Goal: Information Seeking & Learning: Learn about a topic

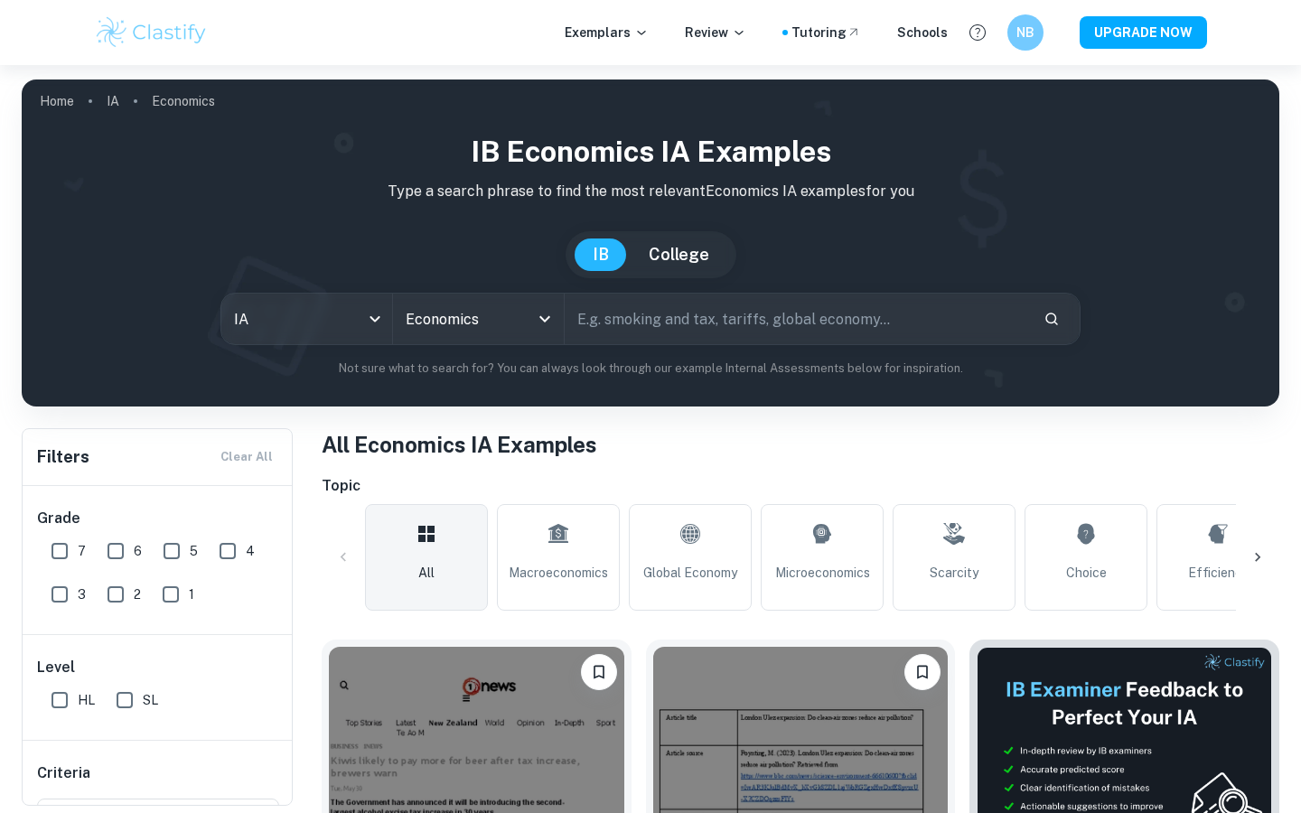
click at [439, 537] on link "All" at bounding box center [426, 557] width 123 height 107
click at [816, 557] on link "Microeconomics" at bounding box center [822, 557] width 123 height 107
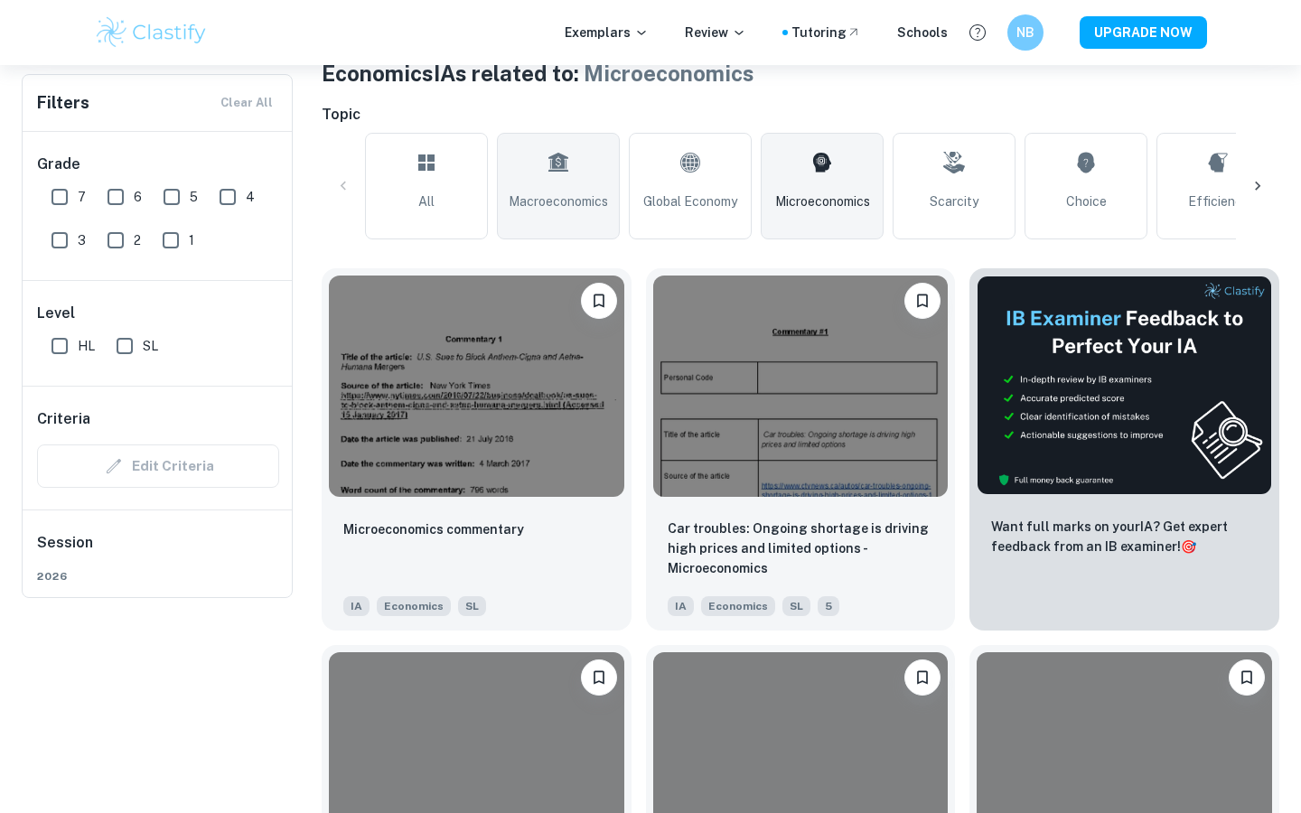
scroll to position [381, 0]
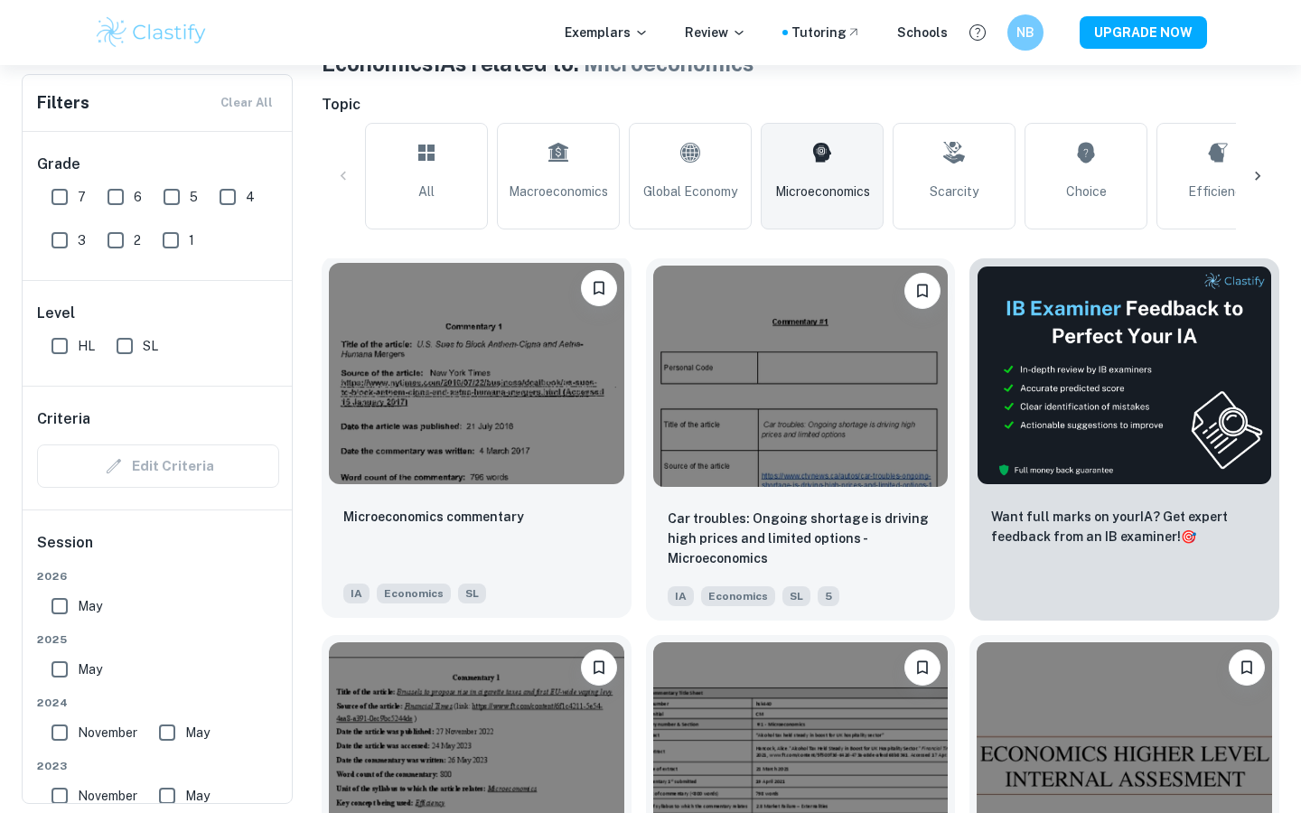
click at [385, 401] on img at bounding box center [477, 373] width 296 height 221
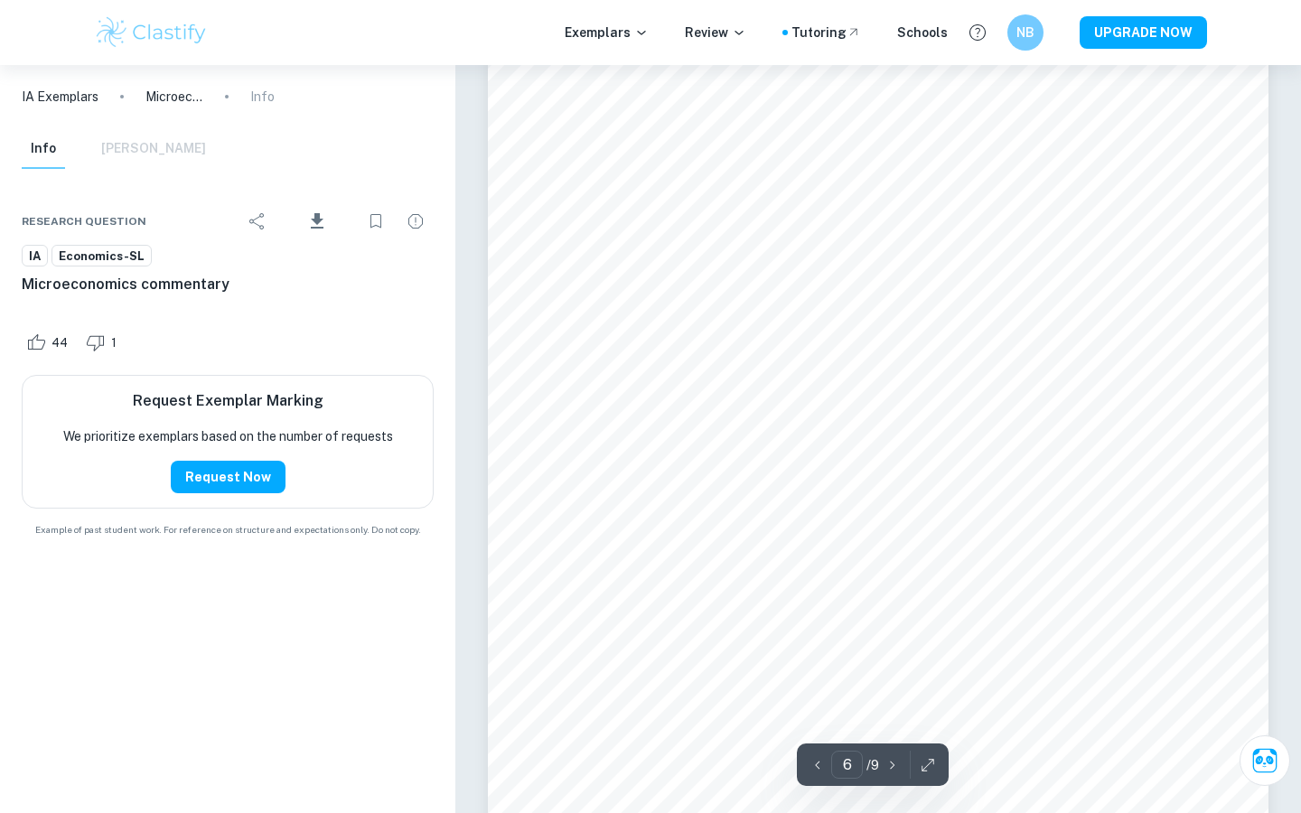
scroll to position [5913, 0]
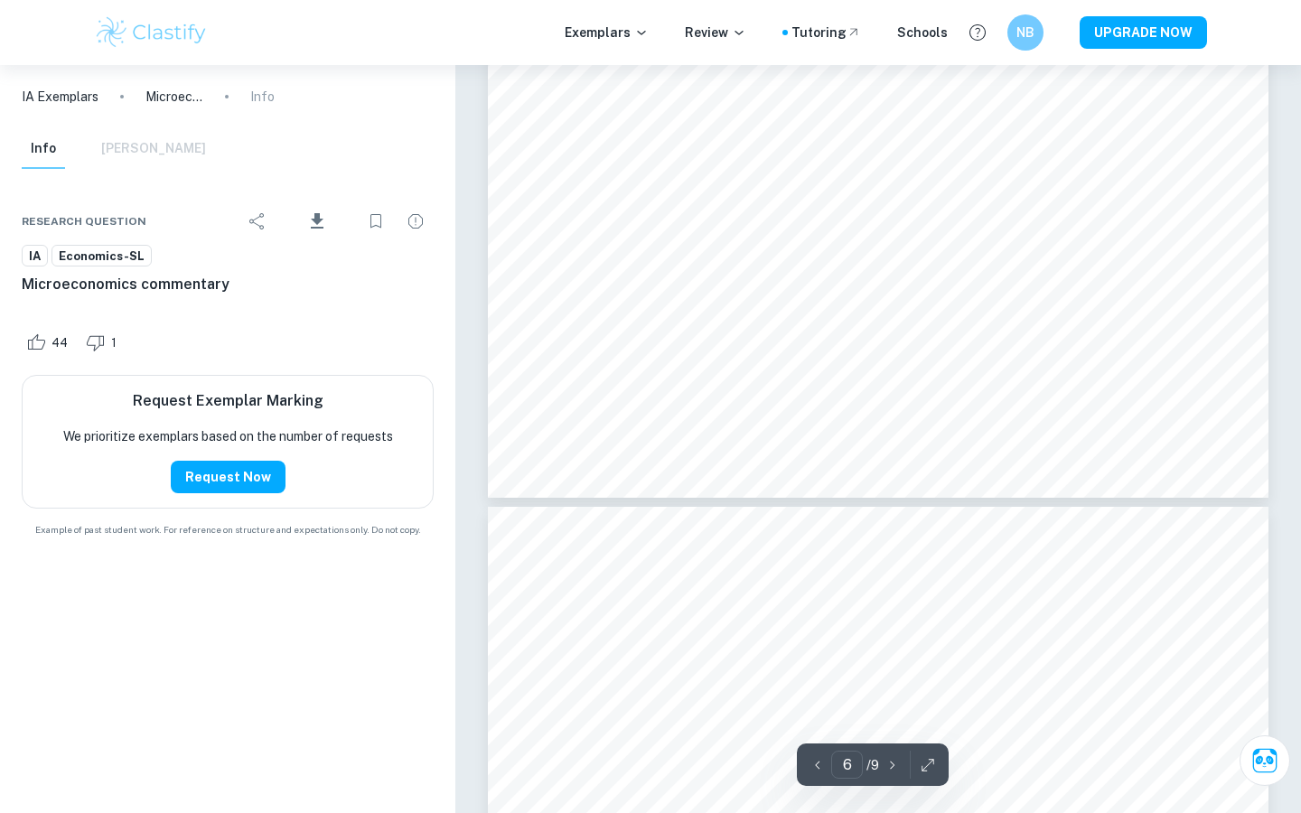
type input "7"
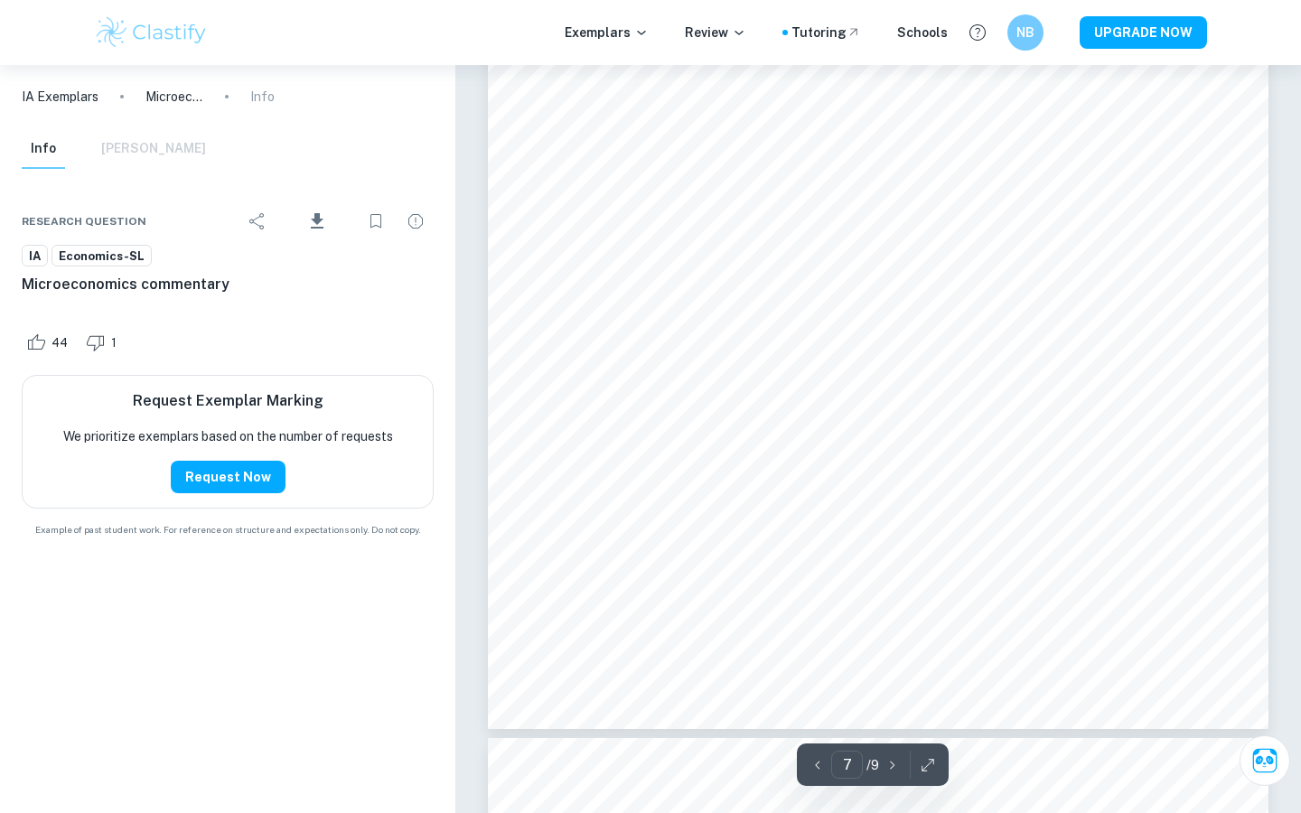
scroll to position [7661, 0]
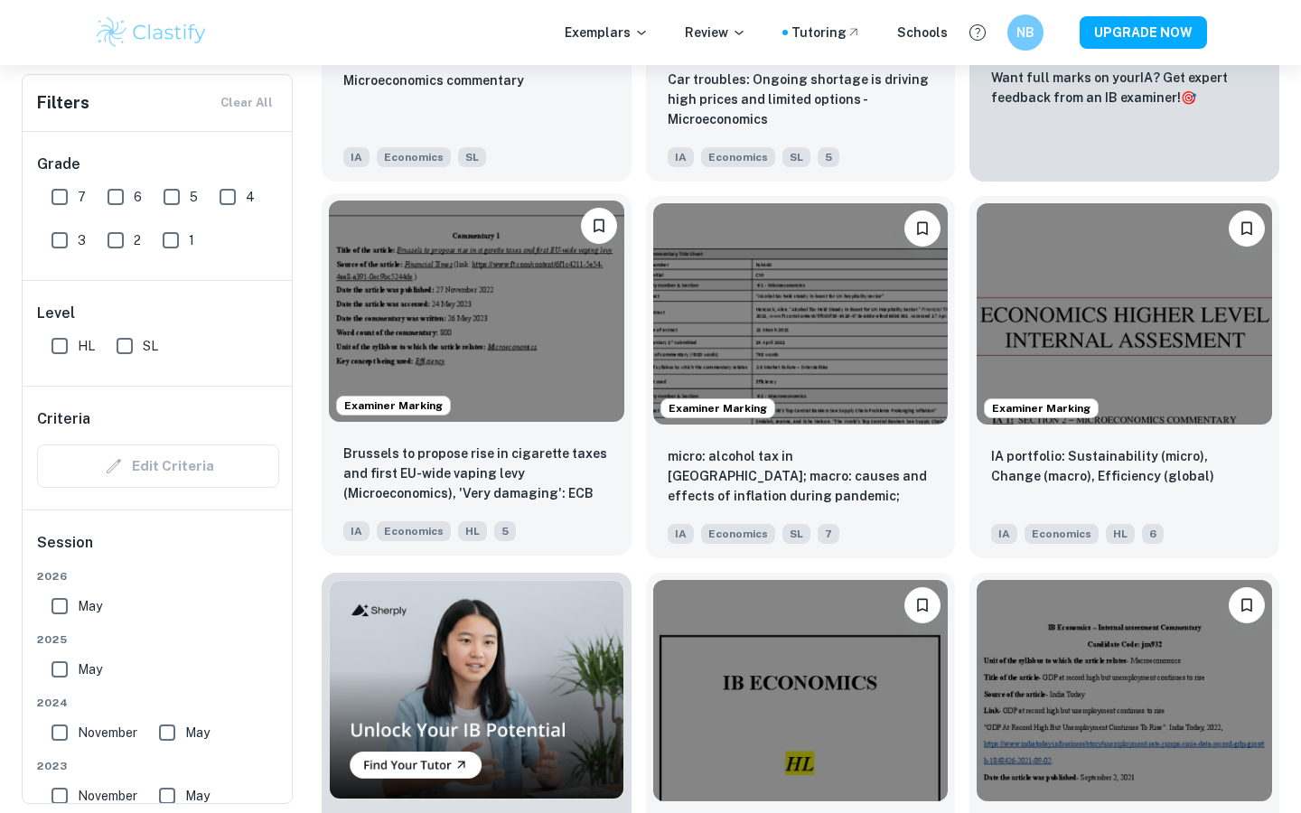
scroll to position [822, 0]
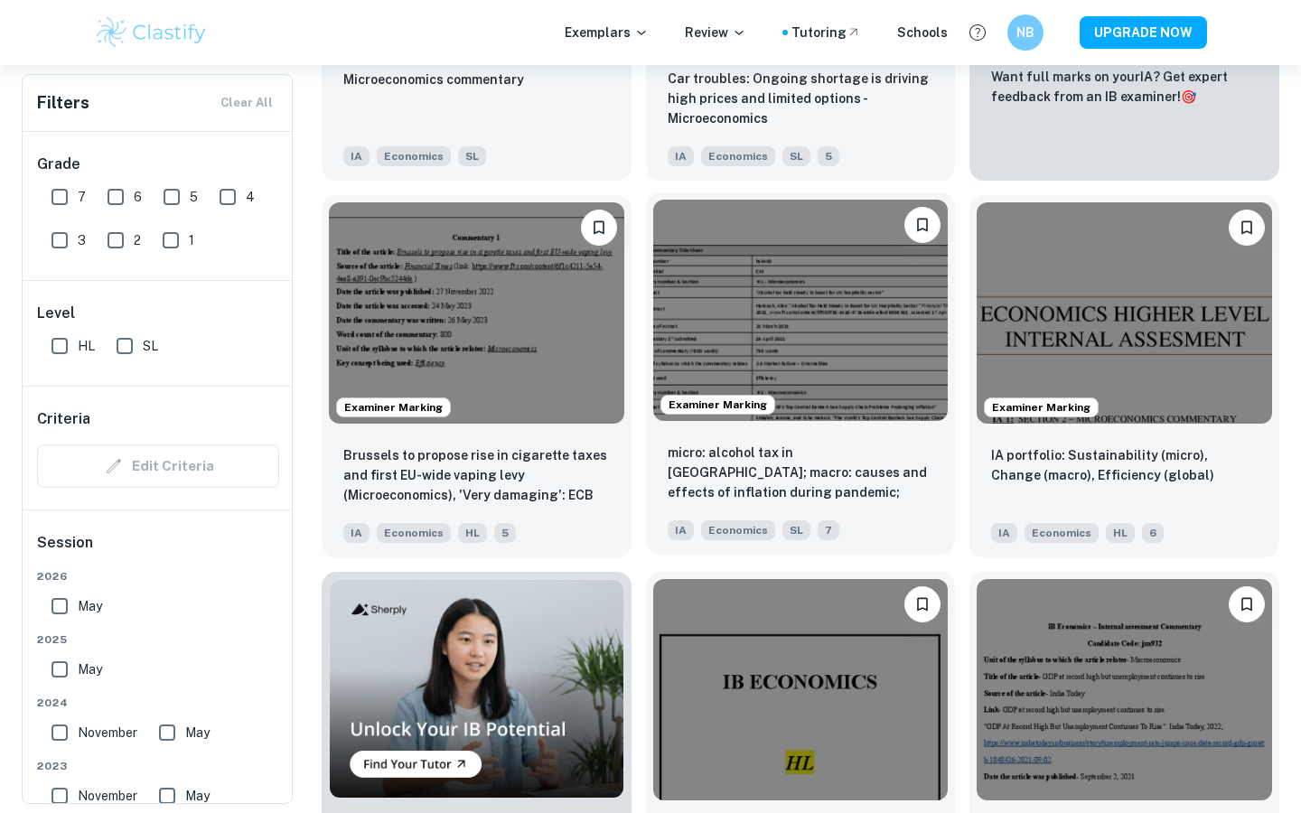
click at [780, 358] on img at bounding box center [801, 310] width 296 height 221
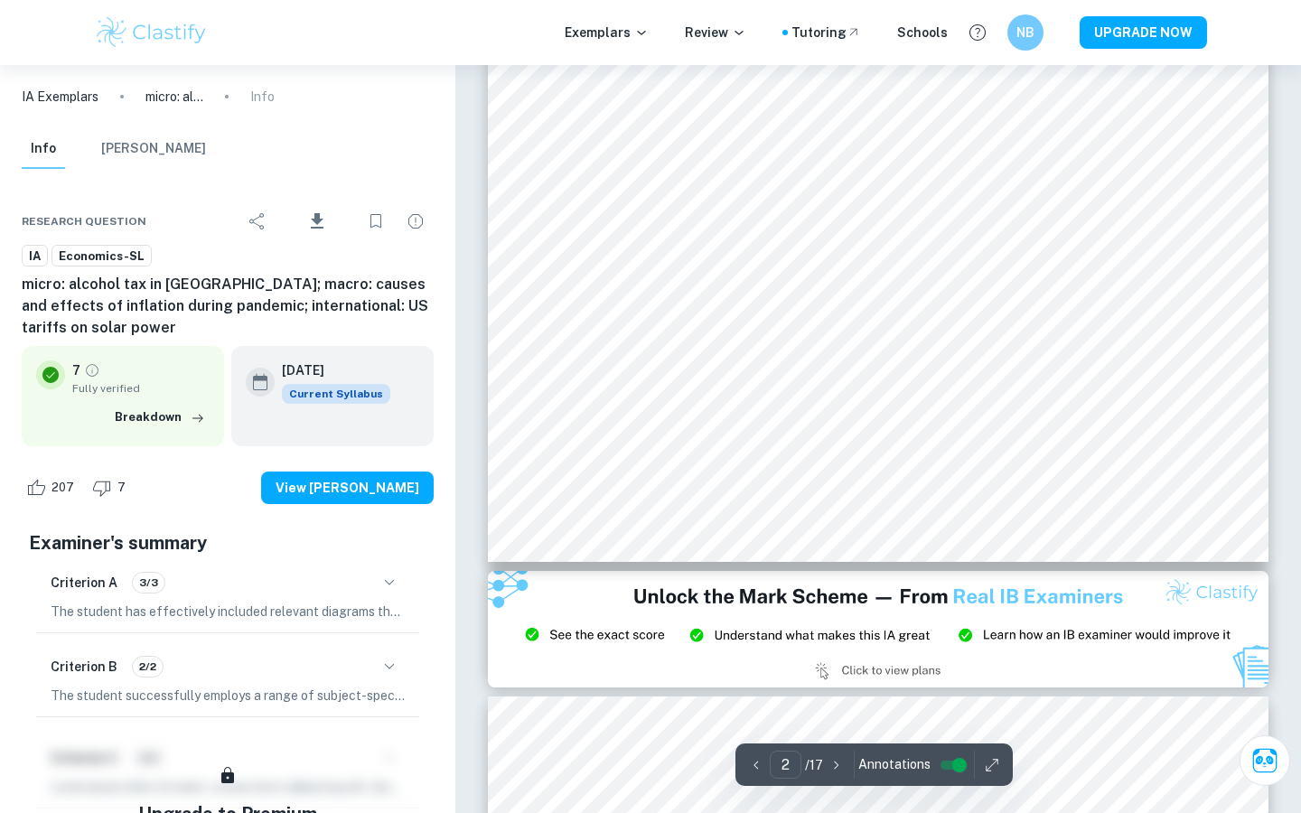
scroll to position [1675, 0]
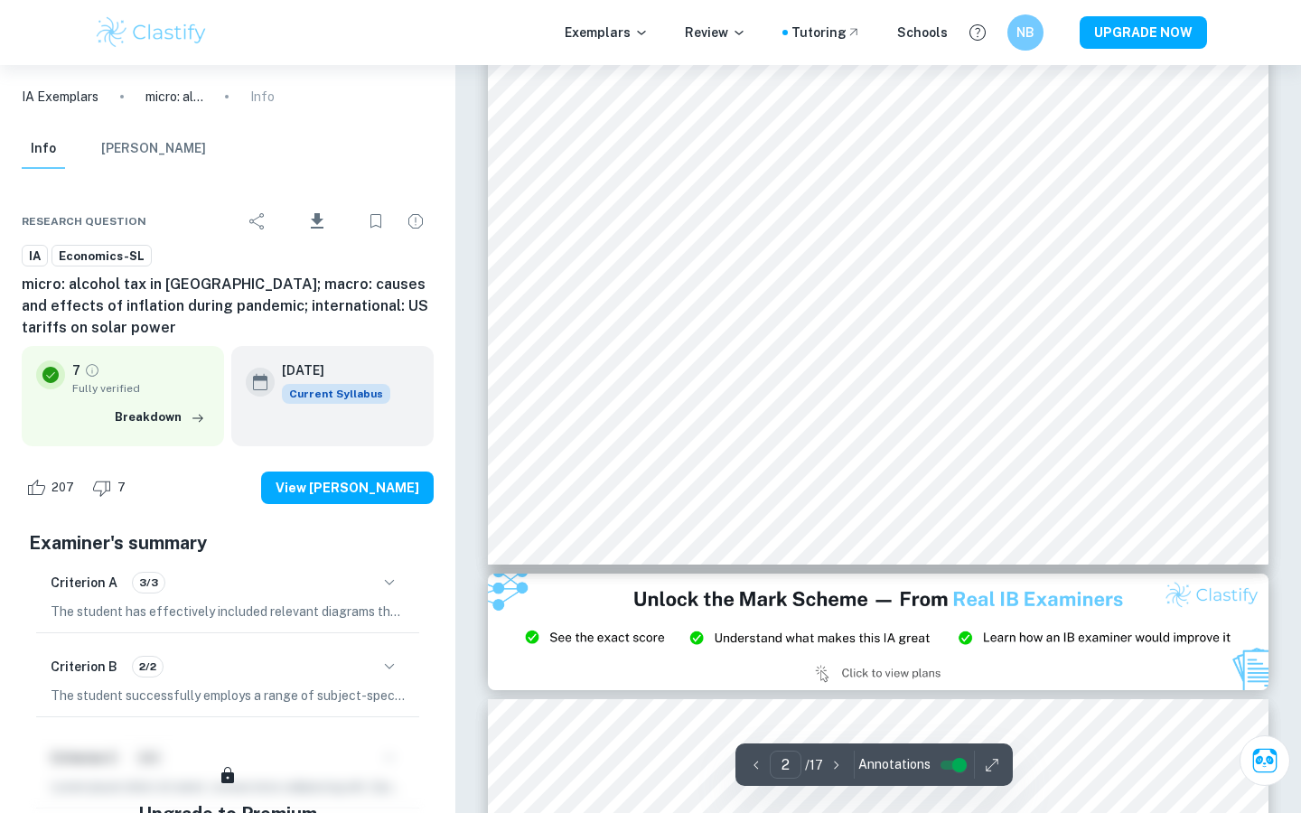
type input "3"
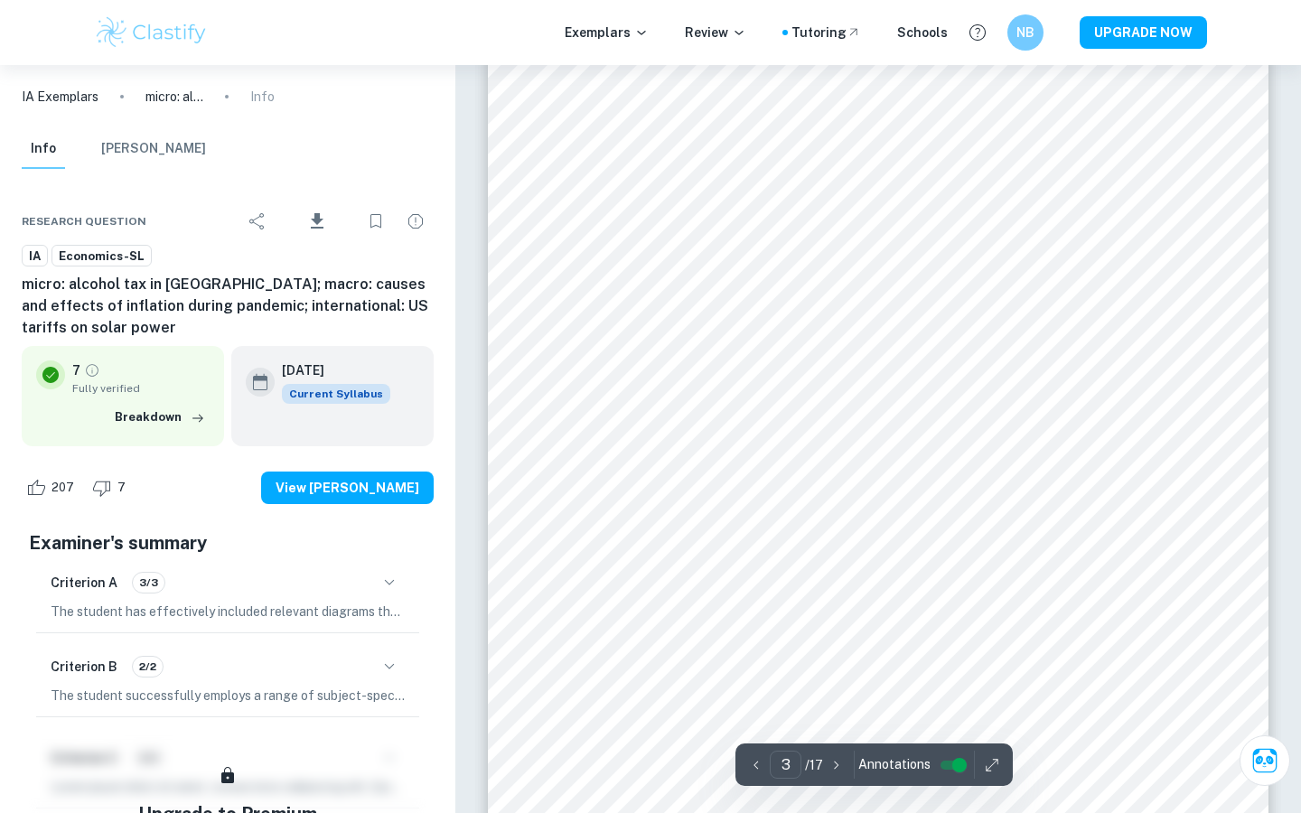
scroll to position [2533, 0]
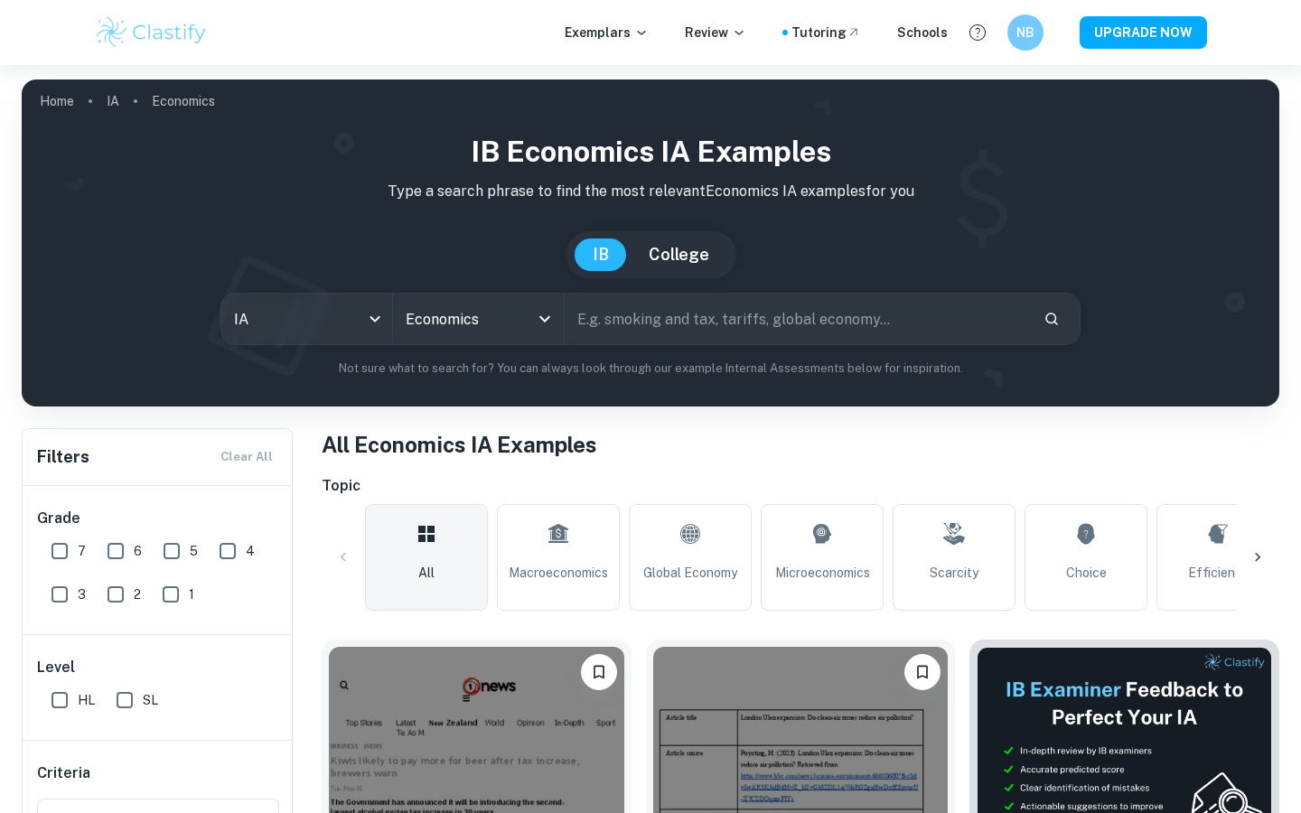
scroll to position [467, 0]
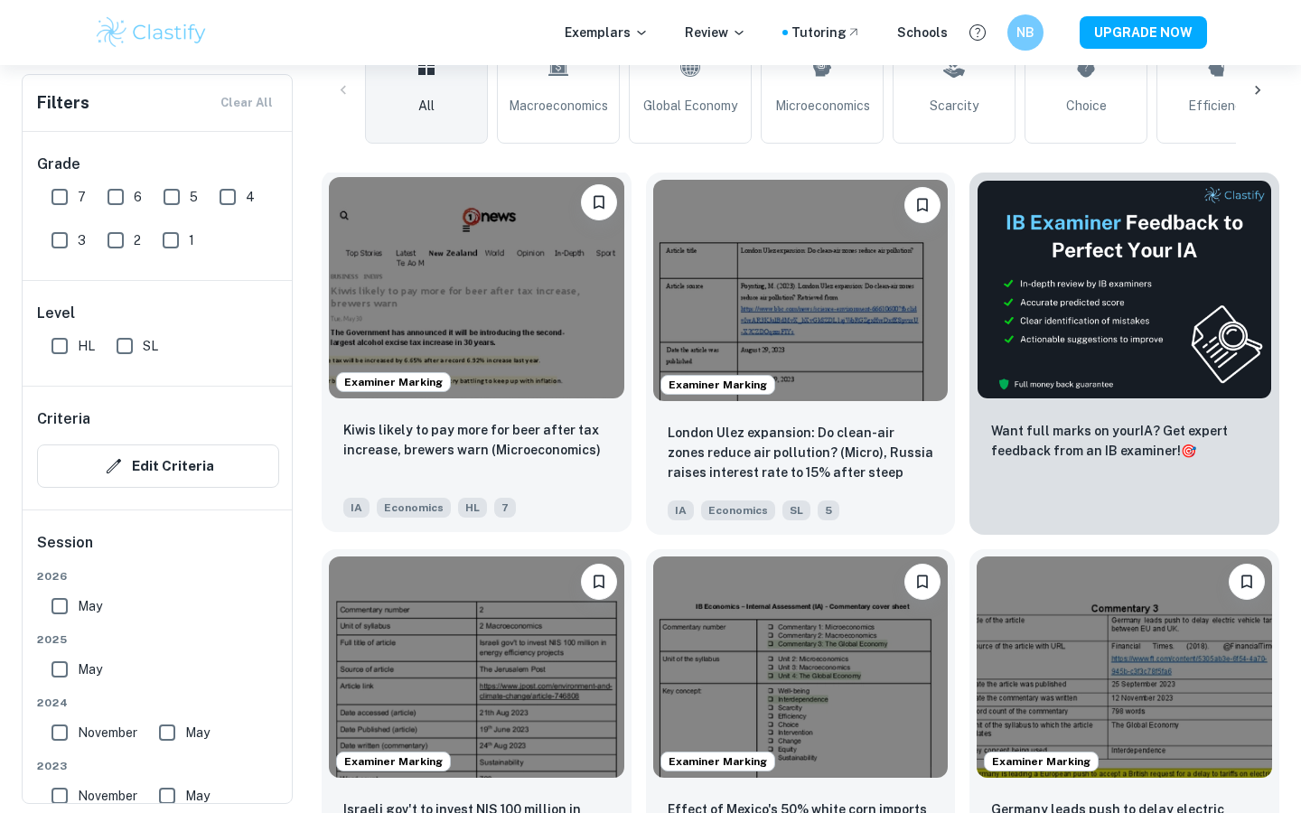
click at [444, 348] on img at bounding box center [477, 287] width 296 height 221
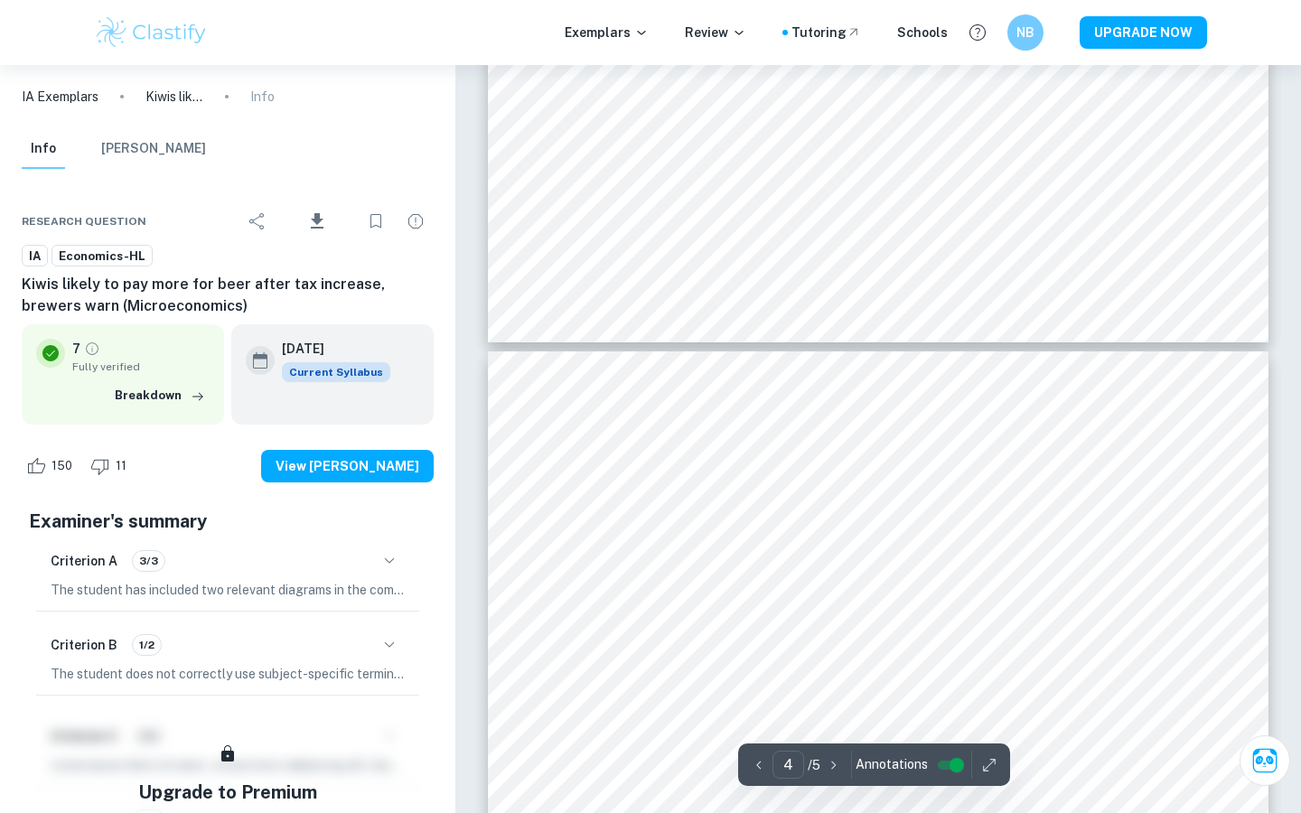
scroll to position [3659, 0]
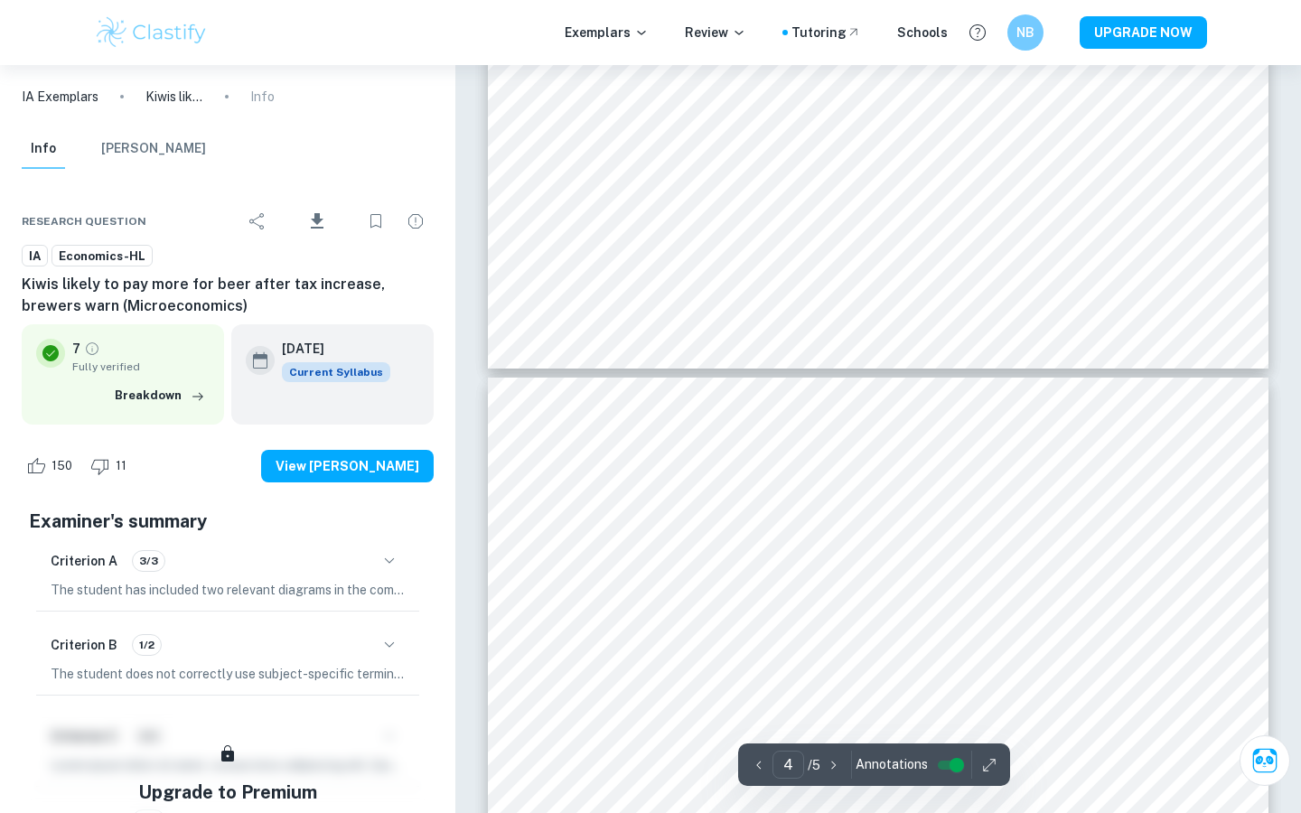
type input "5"
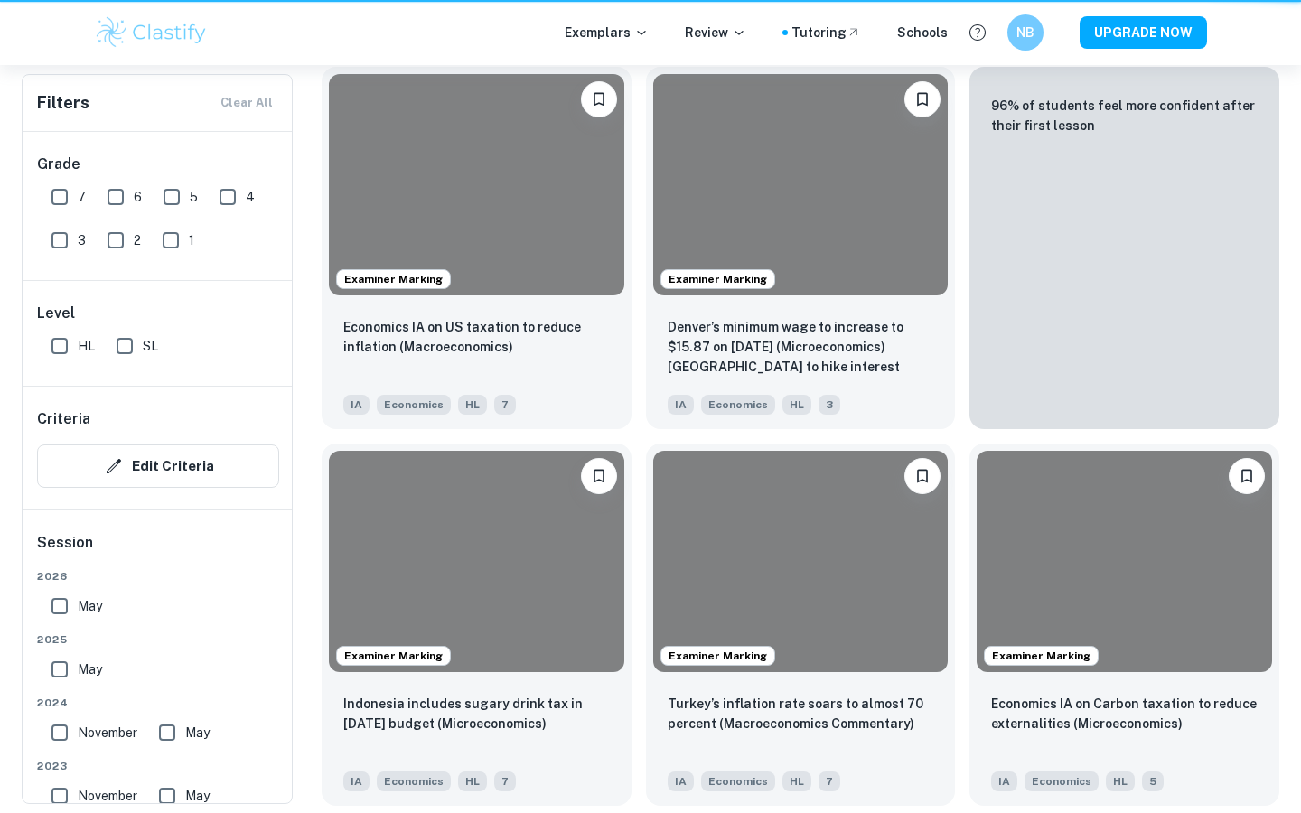
scroll to position [467, 0]
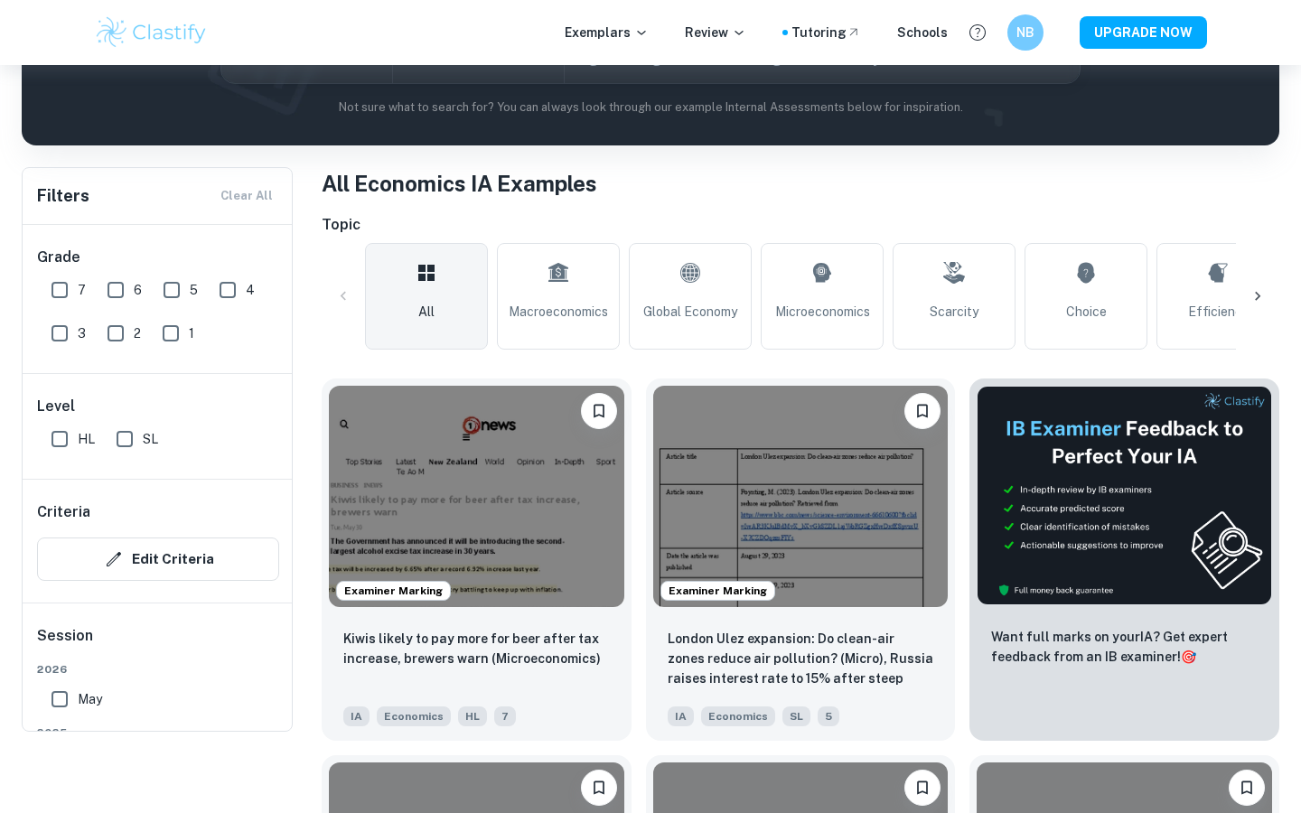
scroll to position [315, 0]
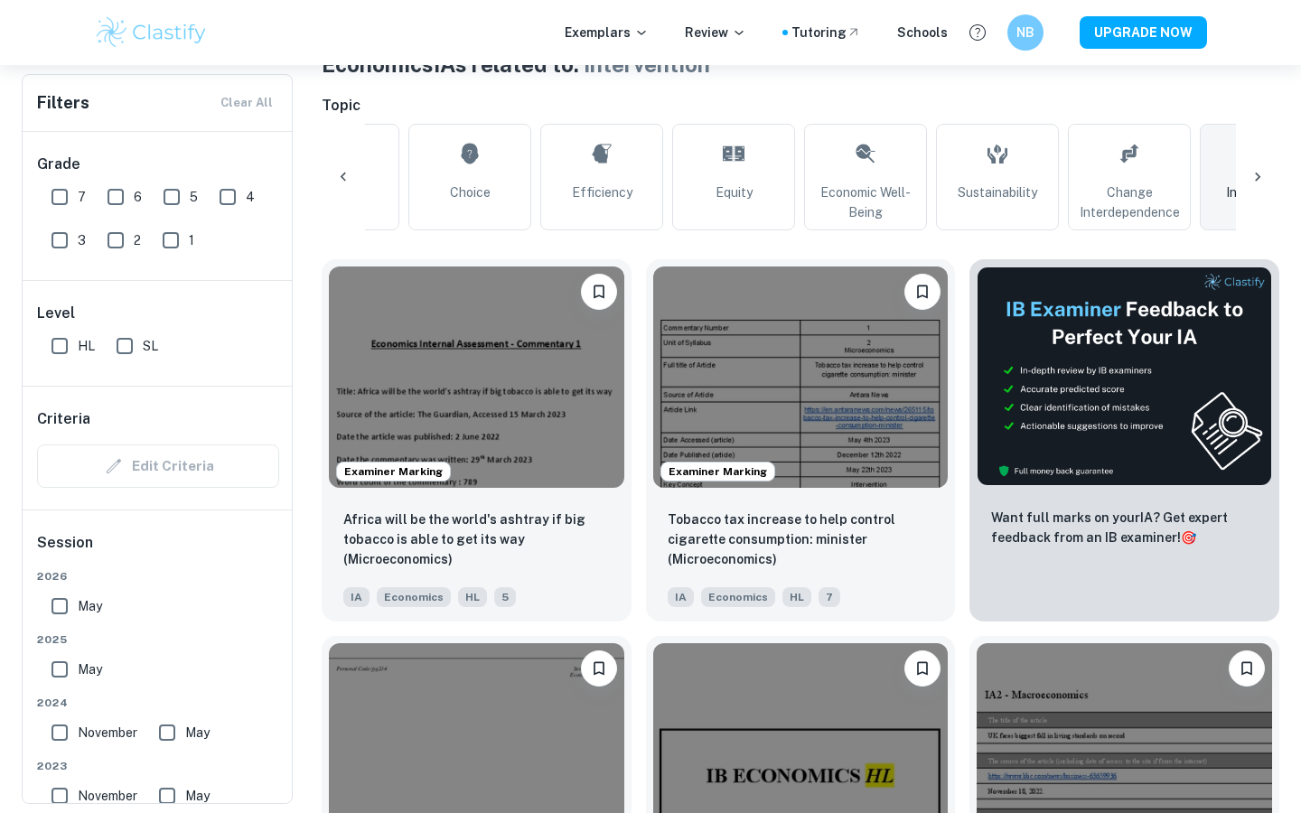
scroll to position [387, 0]
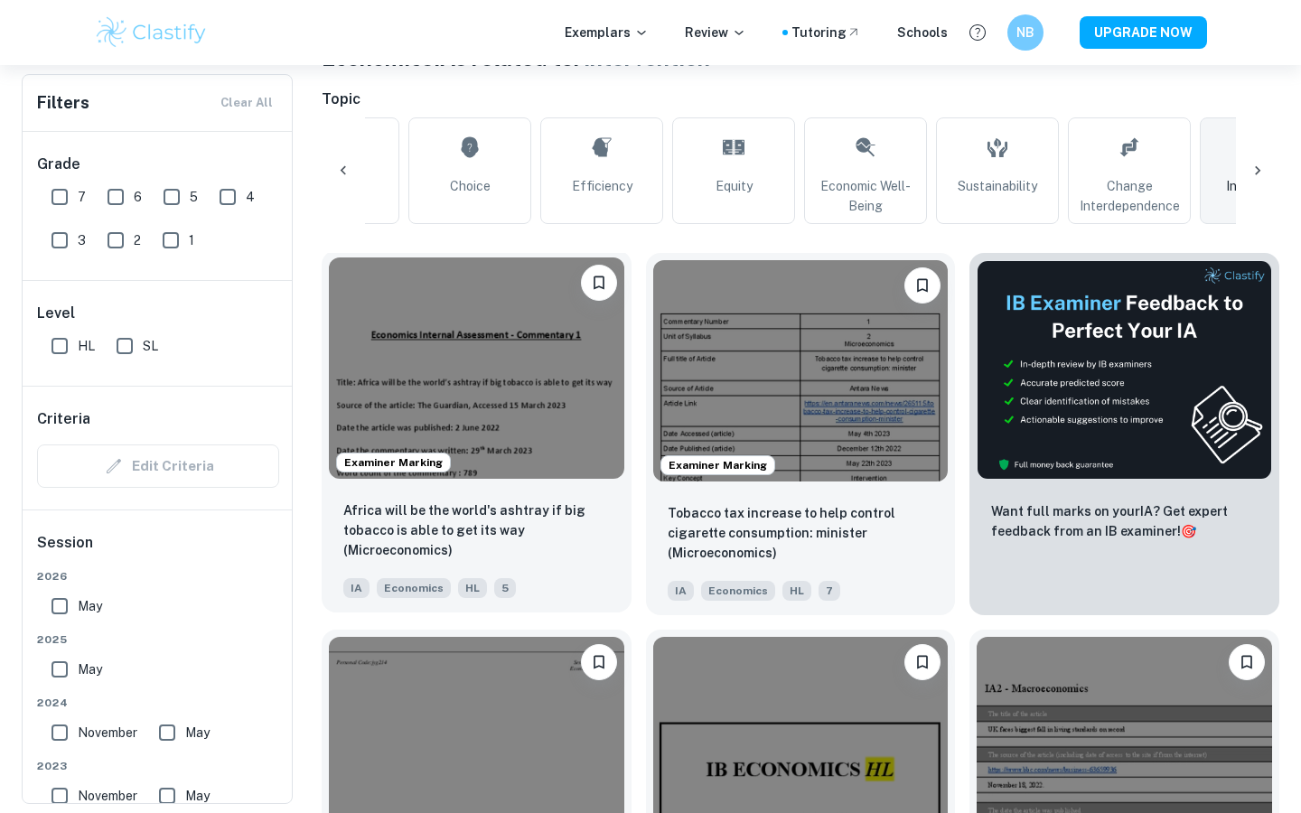
click at [456, 352] on img at bounding box center [477, 368] width 296 height 221
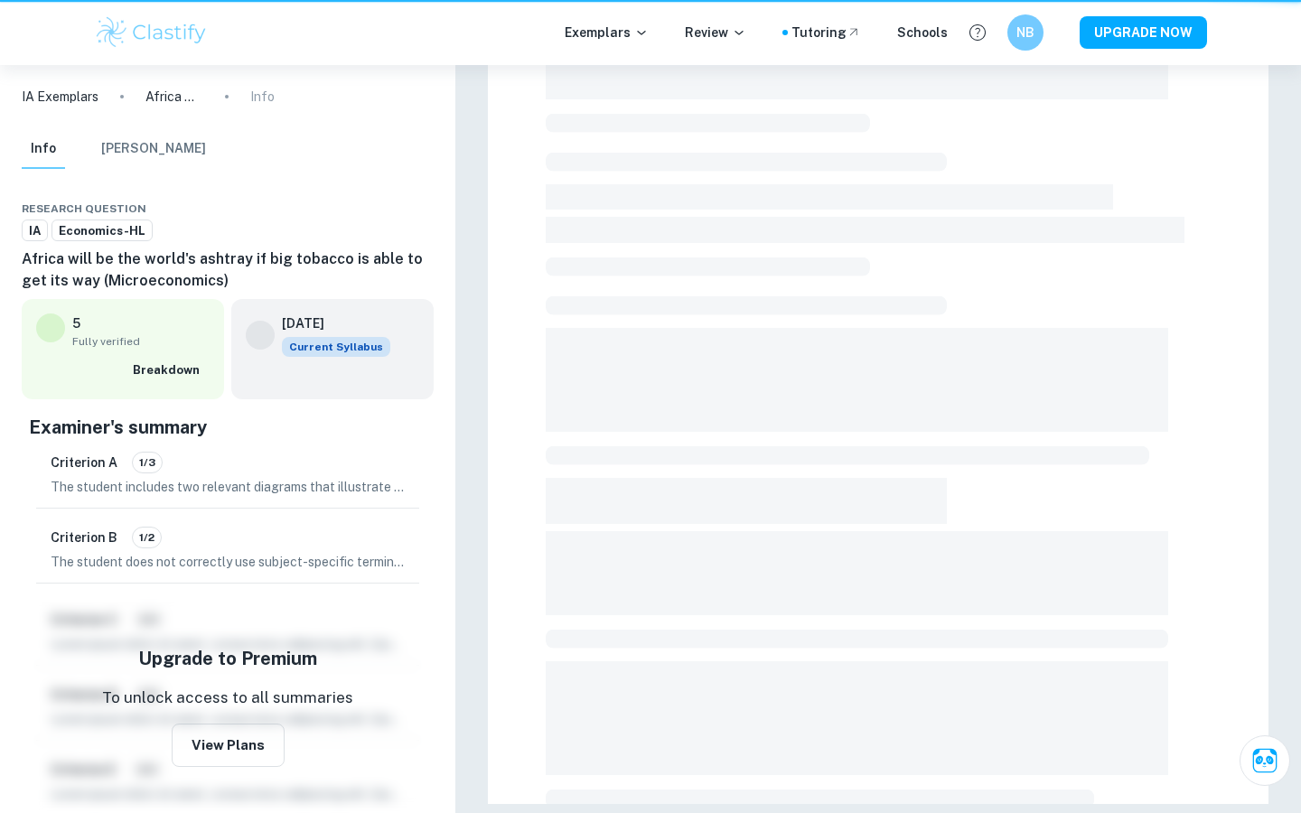
click at [456, 352] on div at bounding box center [879, 251] width 846 height 1123
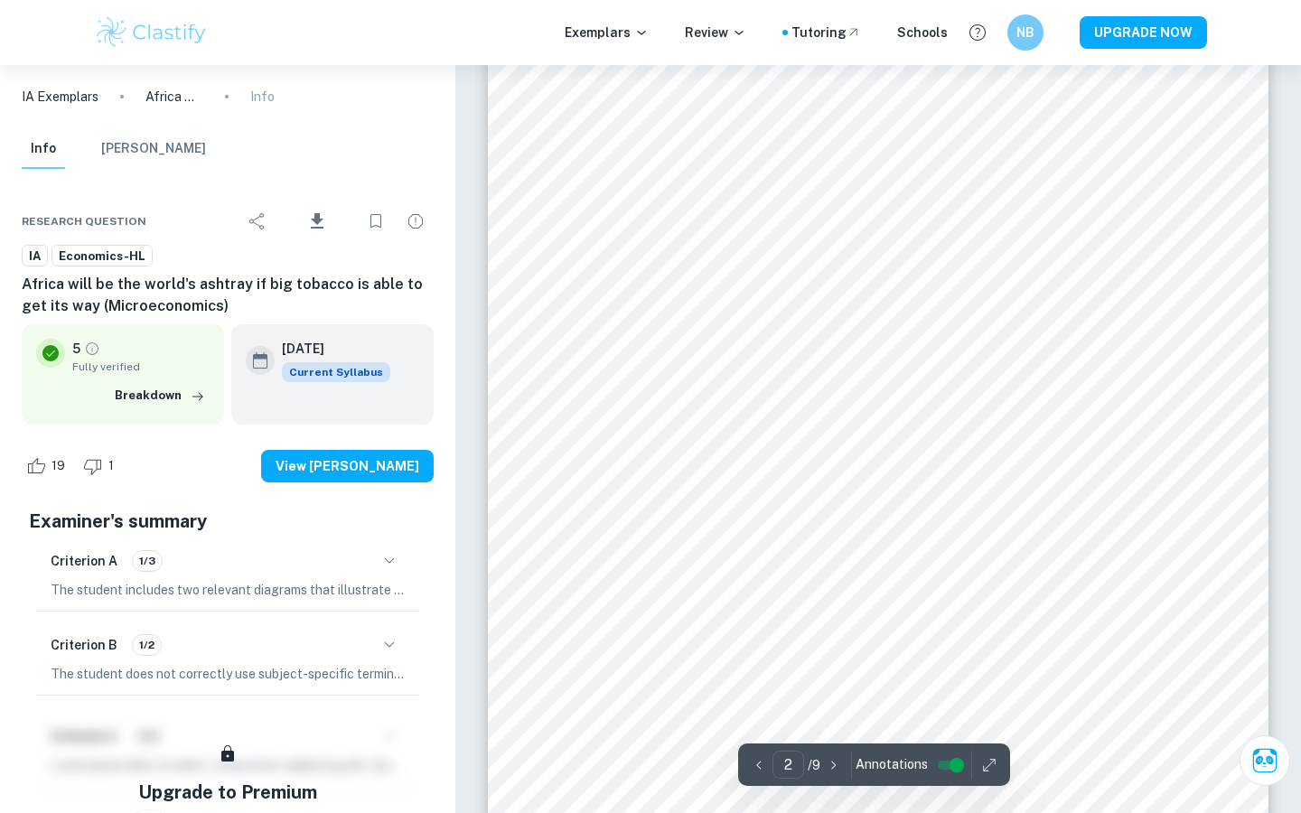
scroll to position [1320, 0]
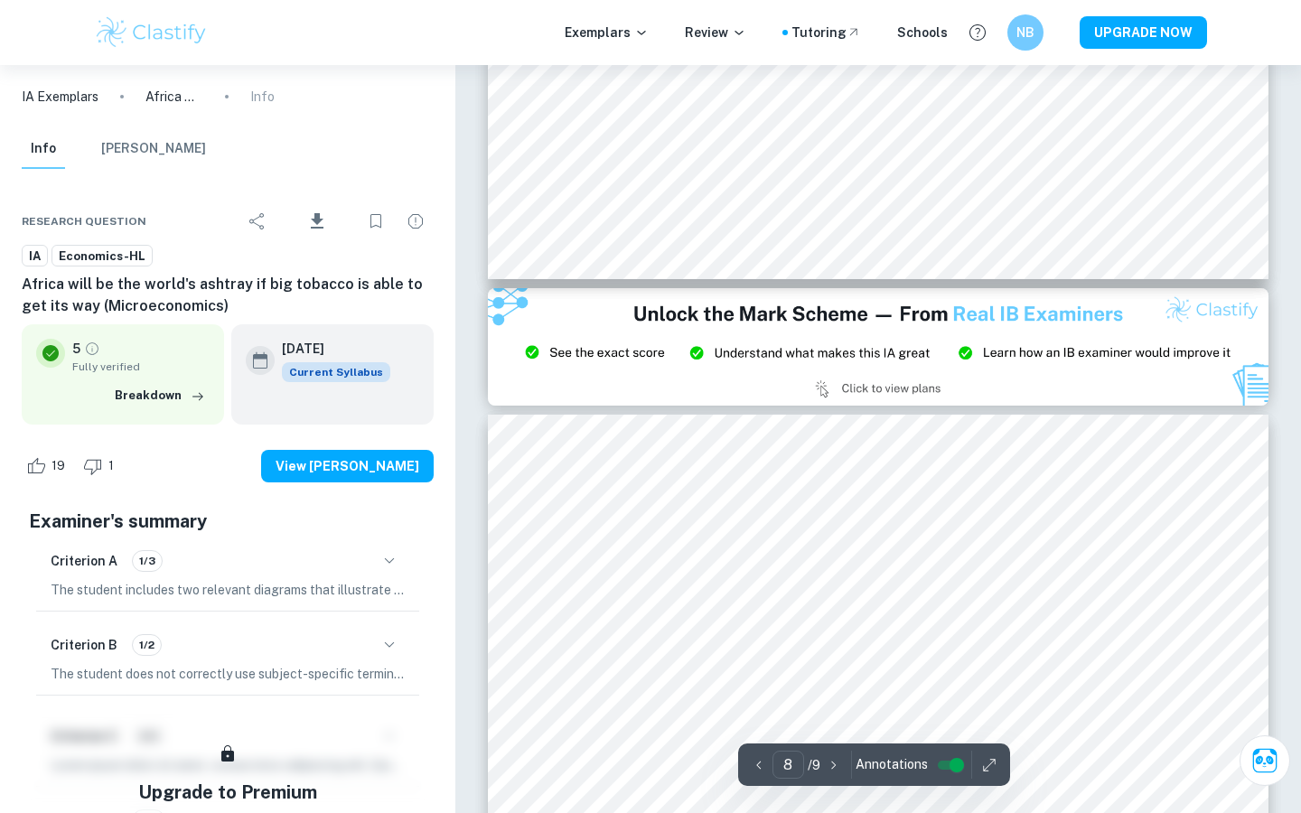
type input "9"
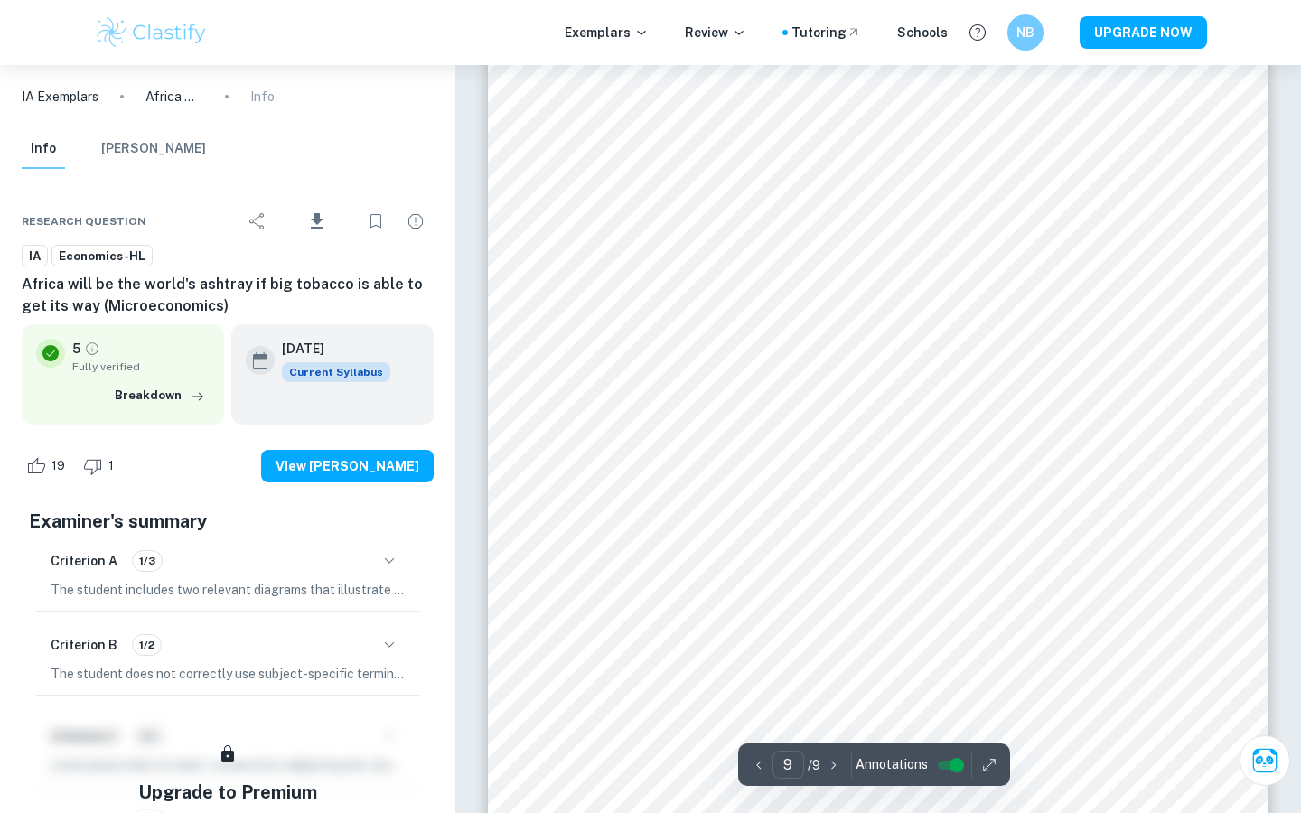
scroll to position [9679, 0]
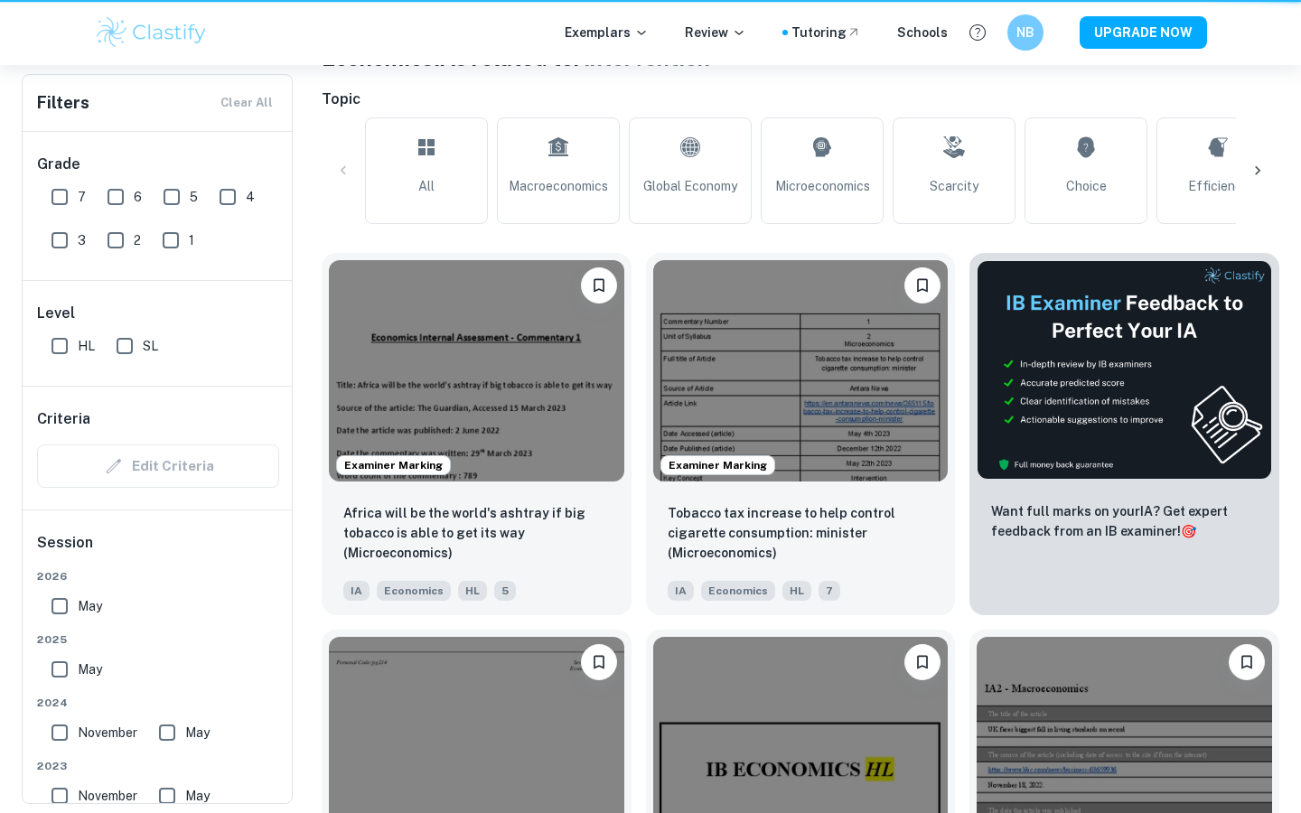
scroll to position [0, 616]
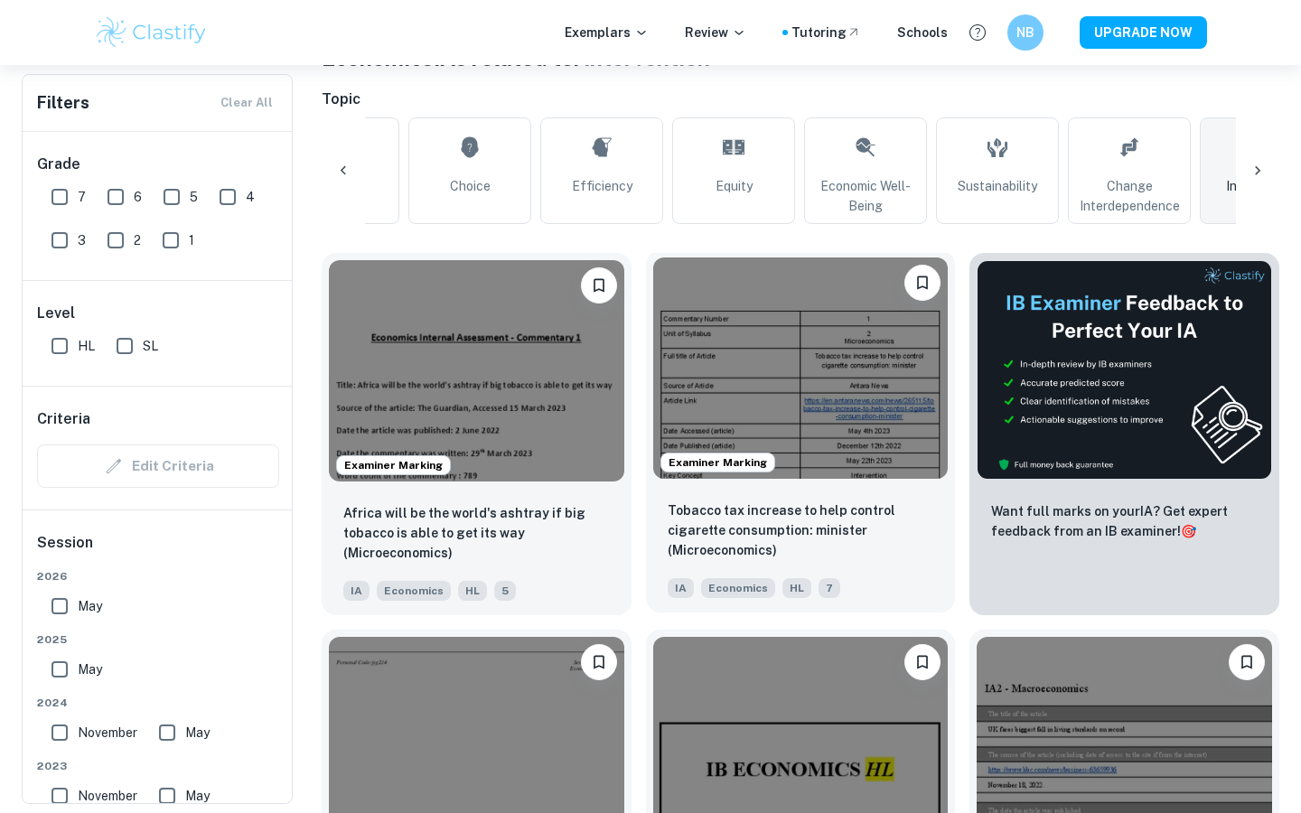
click at [841, 372] on img at bounding box center [801, 368] width 296 height 221
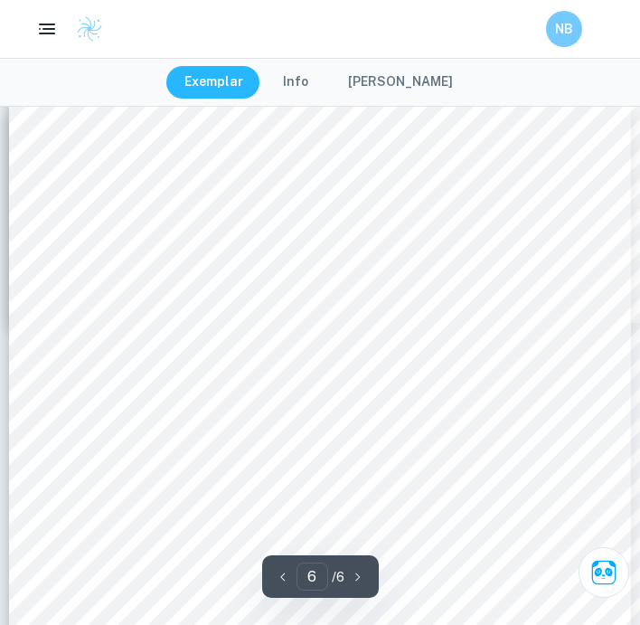
scroll to position [4702, 0]
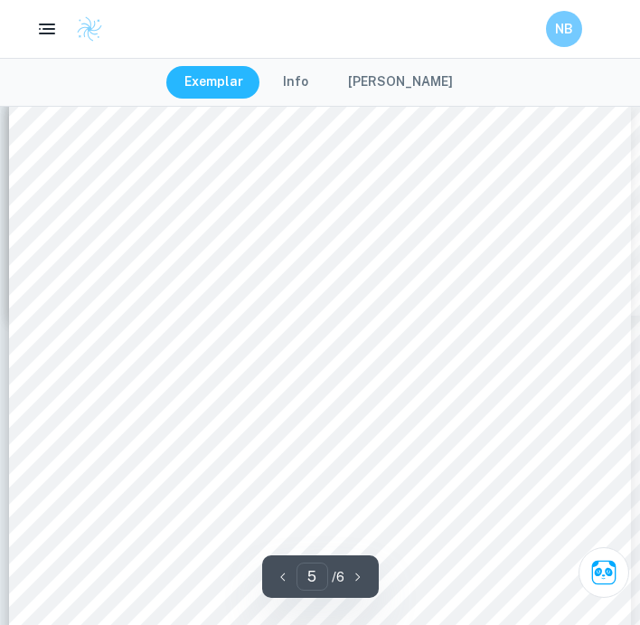
type input "4"
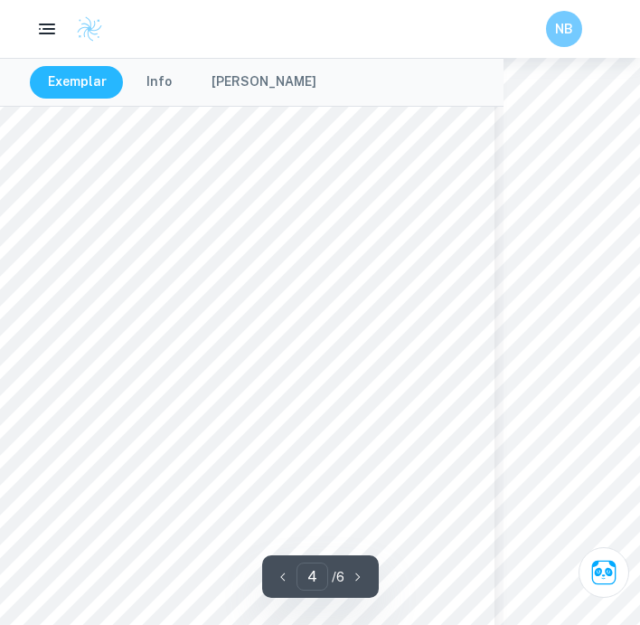
scroll to position [3217, 150]
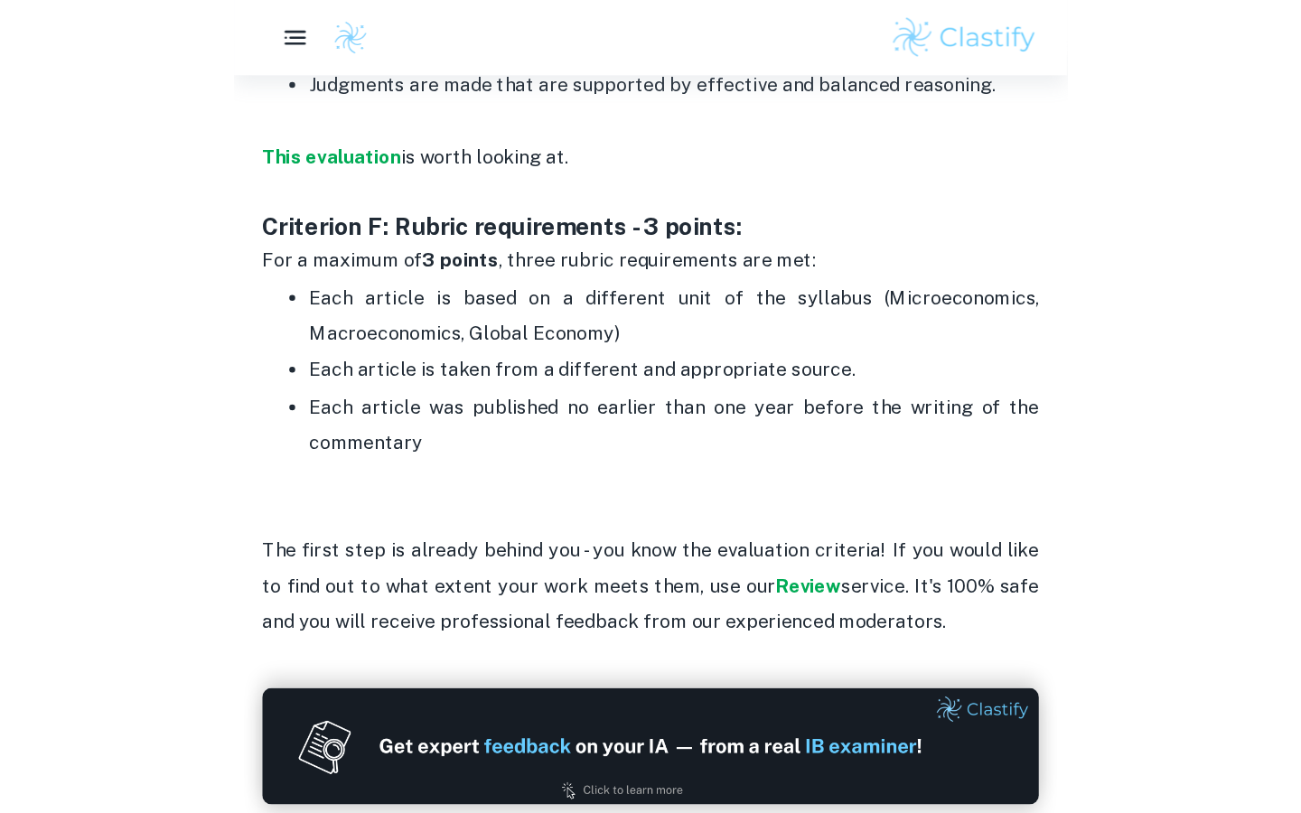
scroll to position [2859, 0]
